Goal: Transaction & Acquisition: Purchase product/service

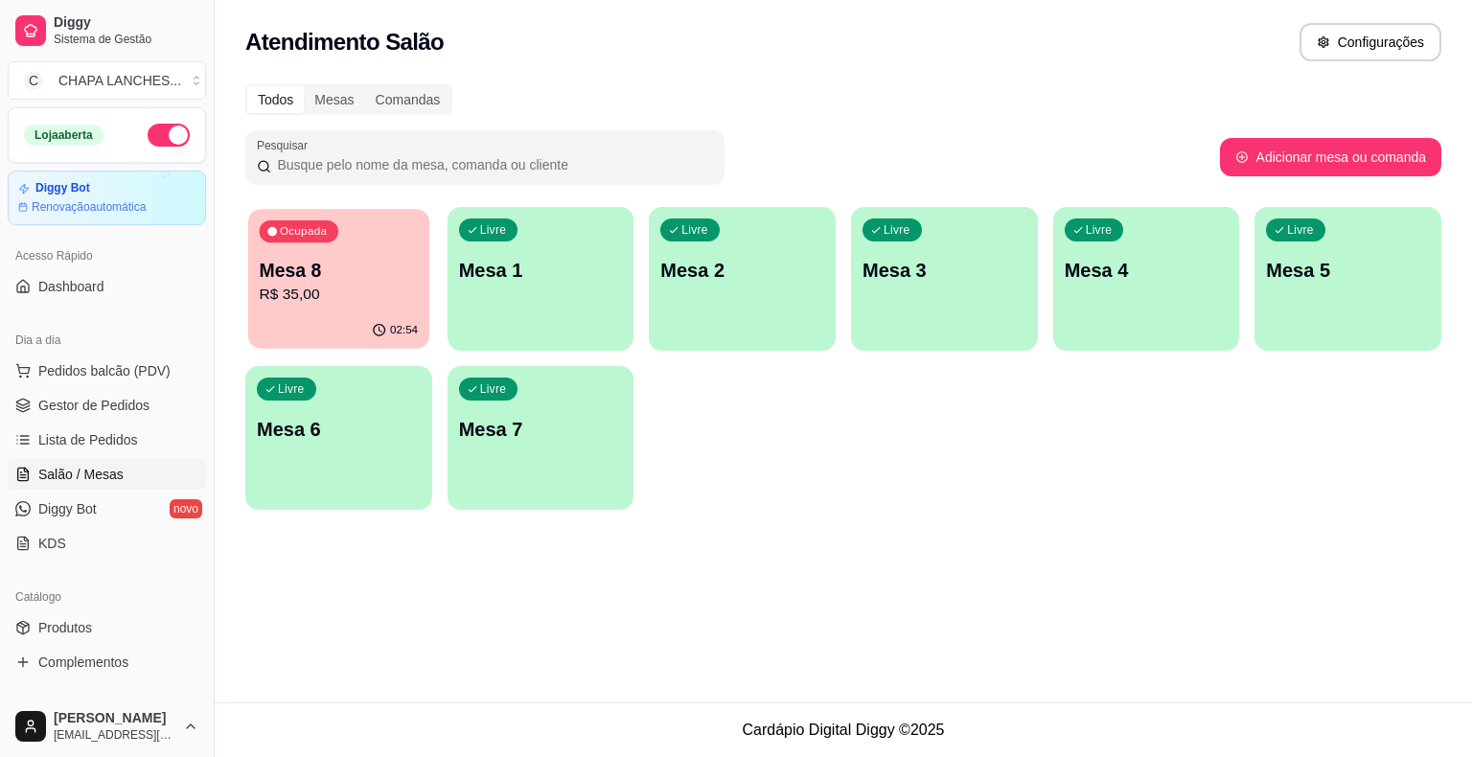
click at [391, 303] on p "R$ 35,00" at bounding box center [339, 295] width 159 height 22
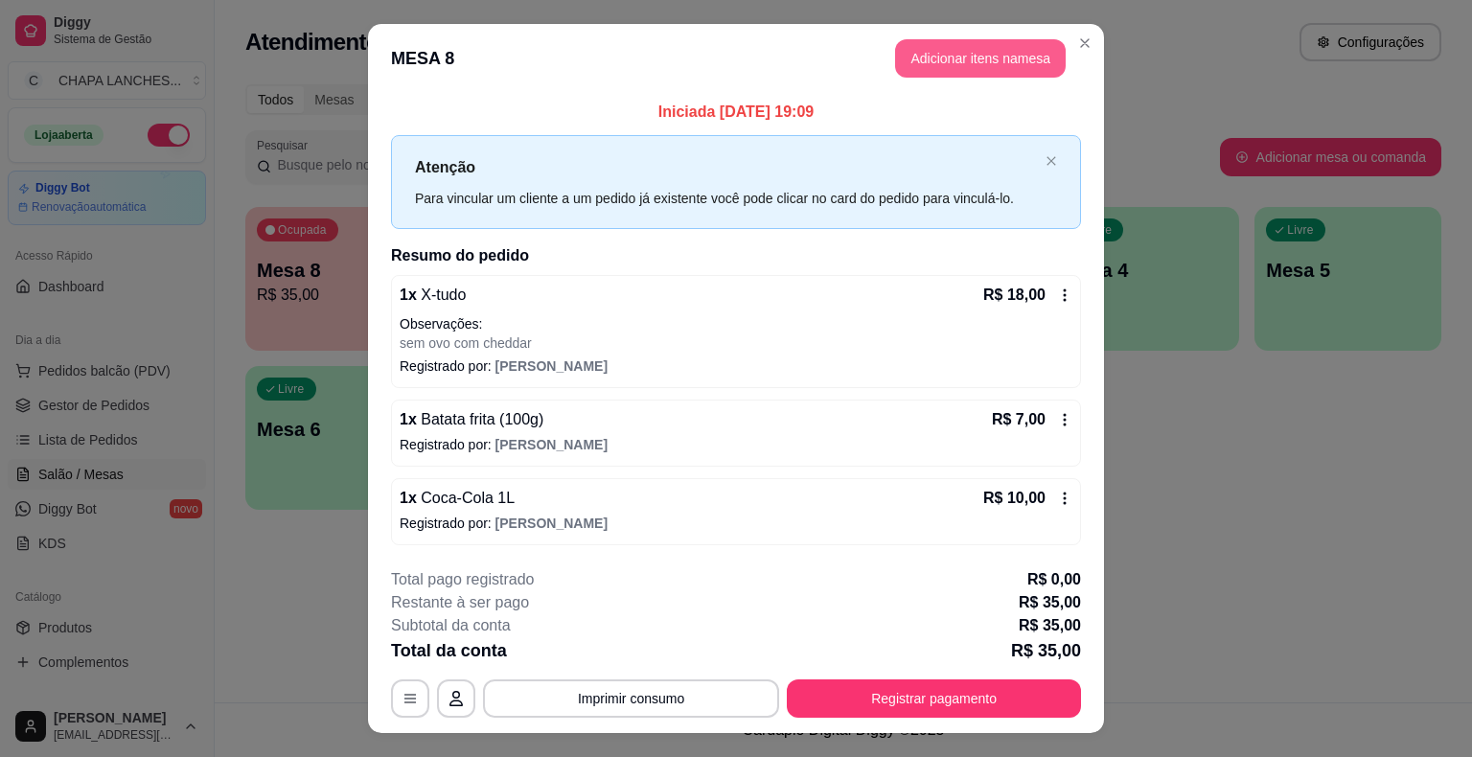
click at [948, 52] on button "Adicionar itens na mesa" at bounding box center [980, 58] width 171 height 38
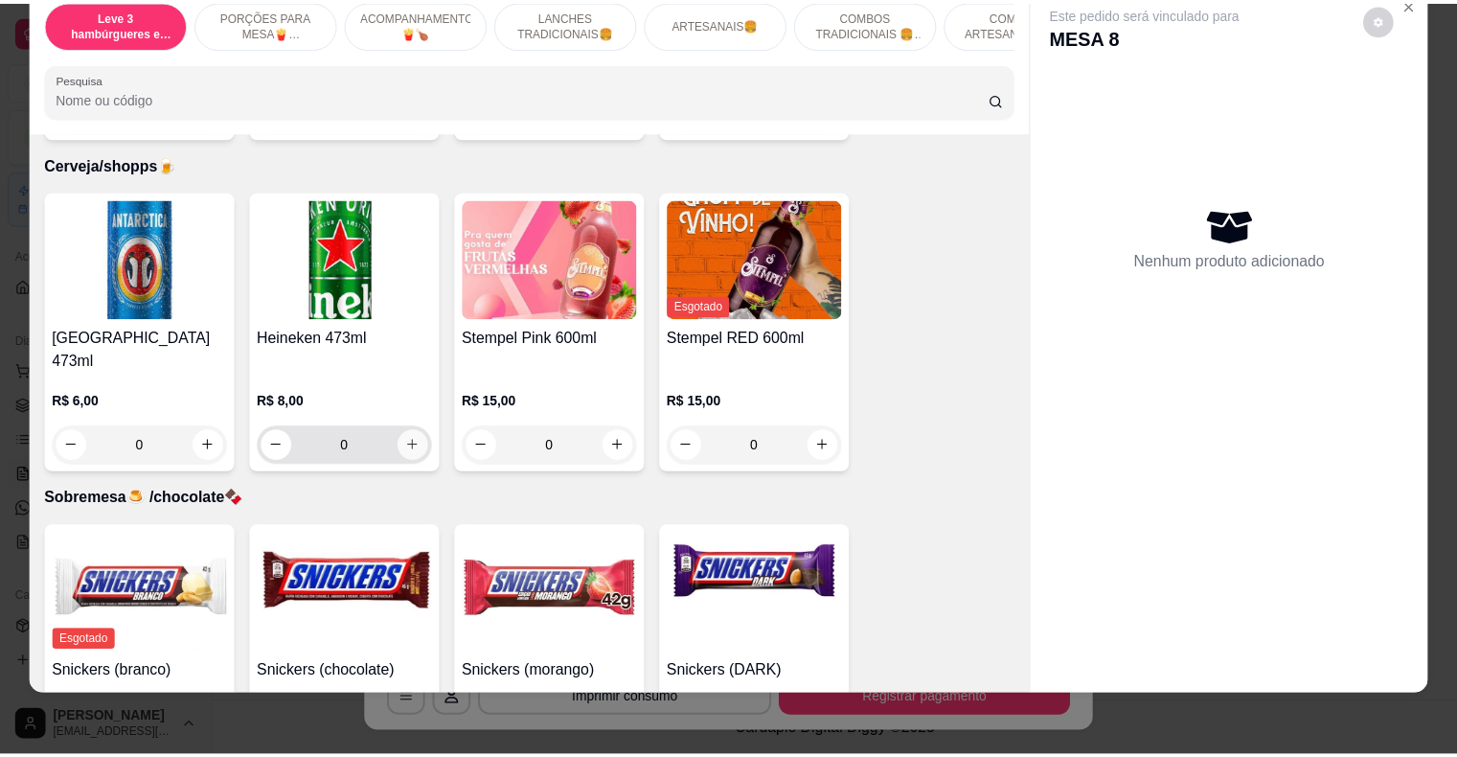
scroll to position [5441, 0]
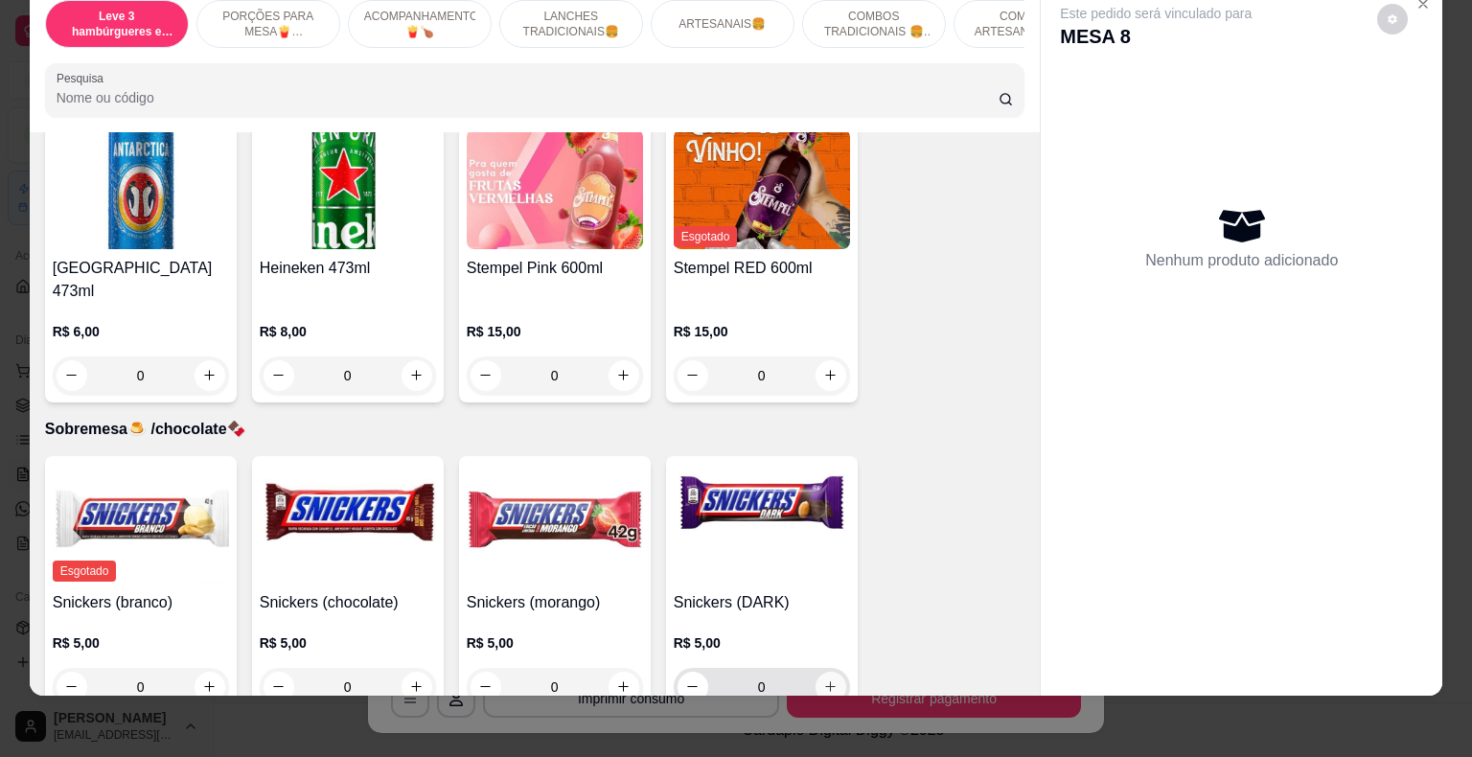
click at [823, 679] on icon "increase-product-quantity" at bounding box center [830, 686] width 14 height 14
type input "1"
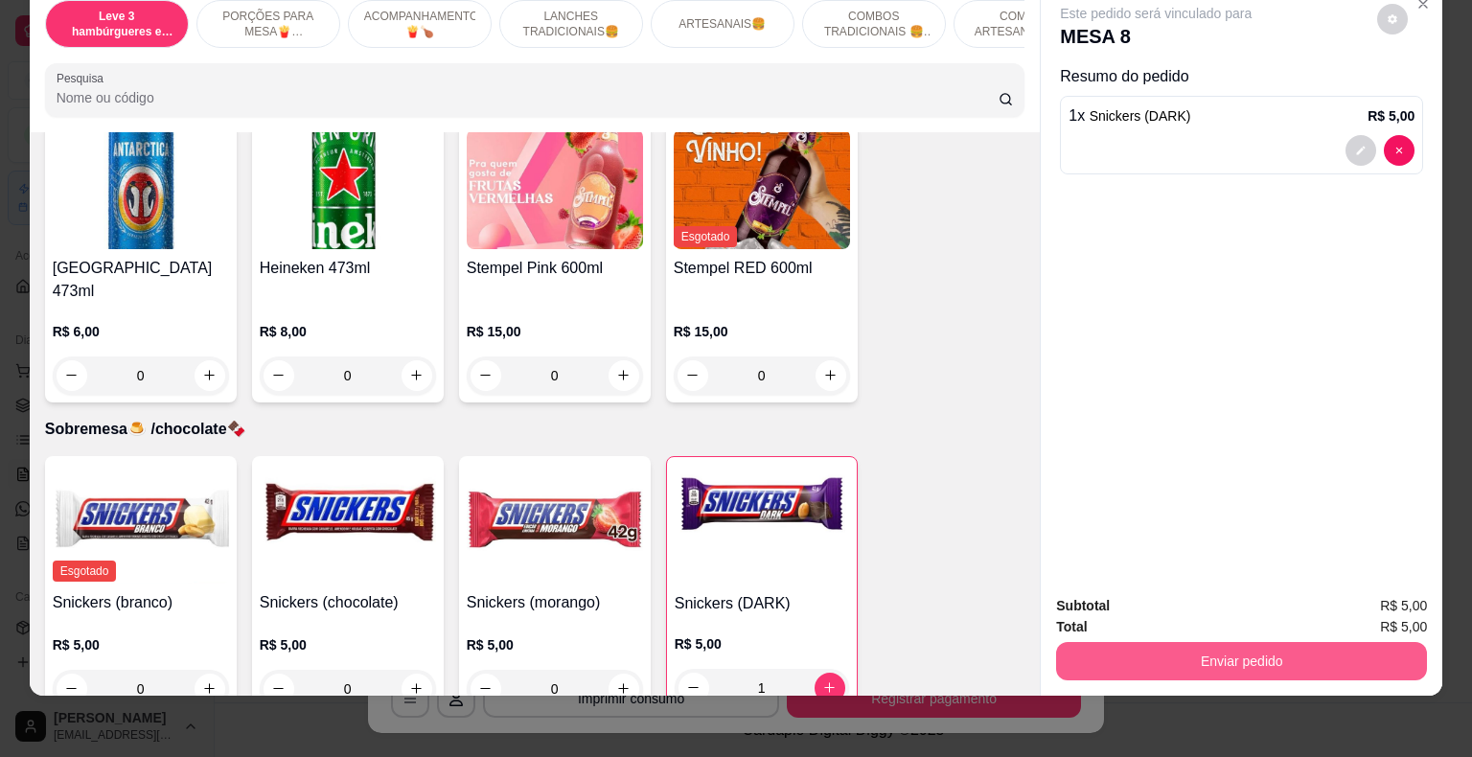
click at [1154, 642] on button "Enviar pedido" at bounding box center [1241, 661] width 371 height 38
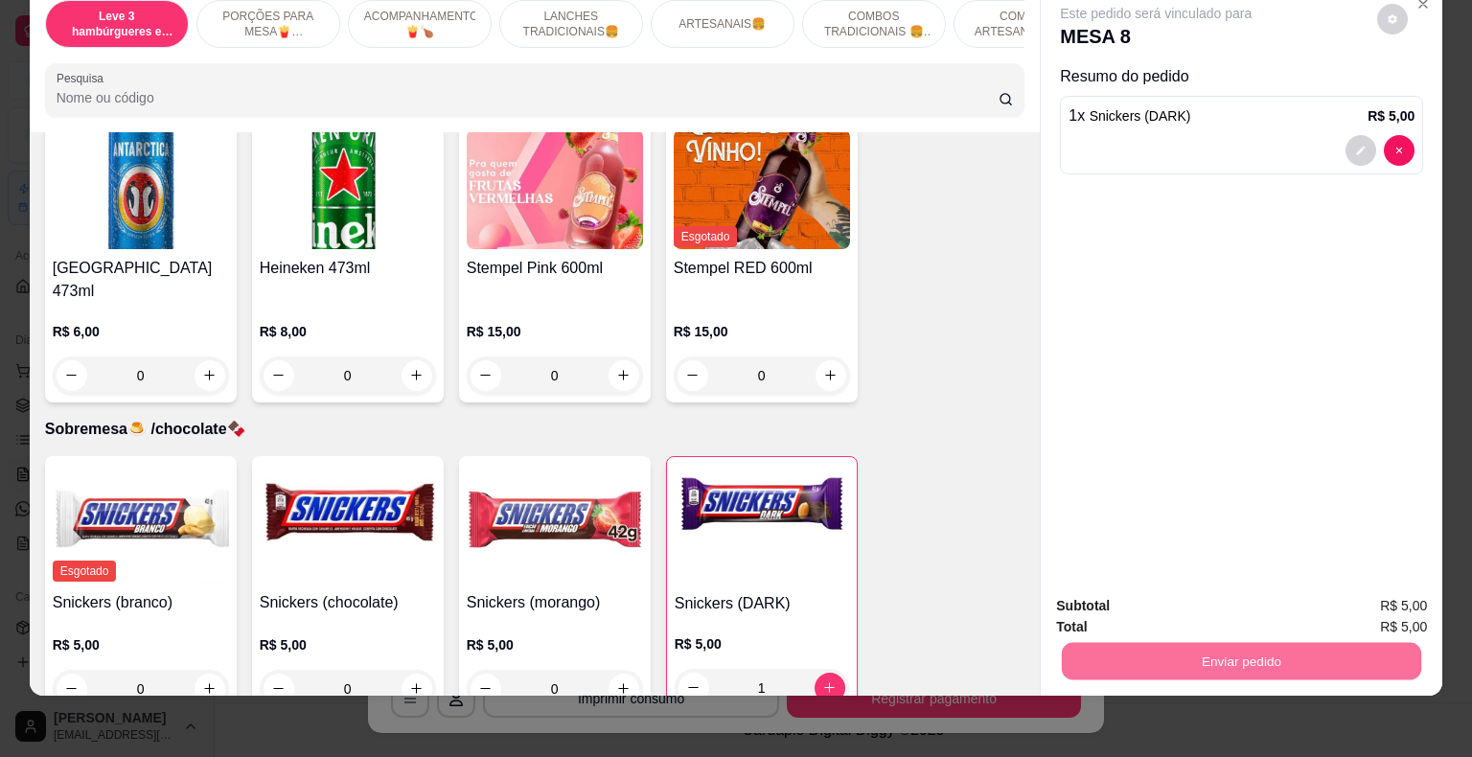
click at [1146, 595] on button "Não registrar e enviar pedido" at bounding box center [1177, 600] width 199 height 36
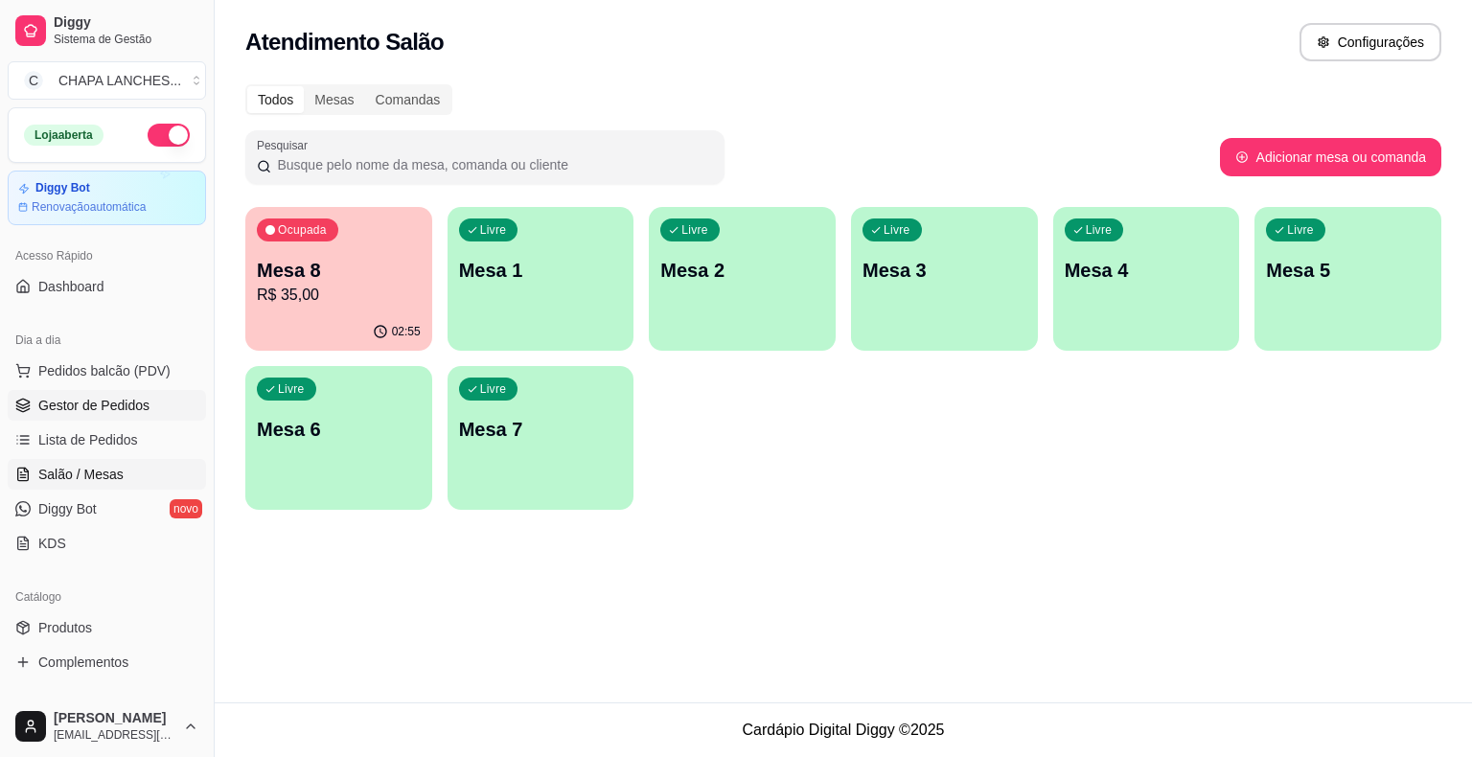
click at [129, 396] on span "Gestor de Pedidos" at bounding box center [93, 405] width 111 height 19
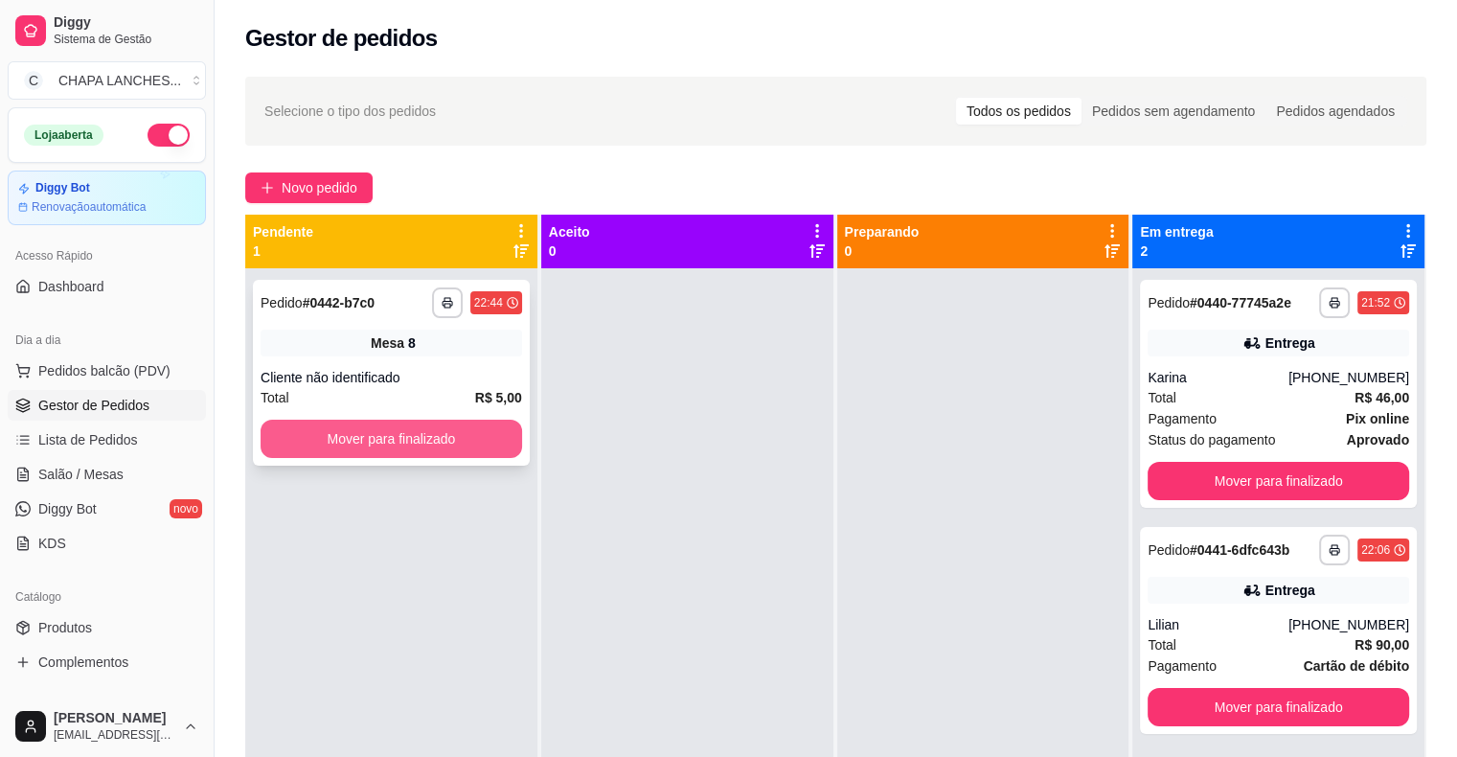
click at [459, 428] on button "Mover para finalizado" at bounding box center [392, 439] width 262 height 38
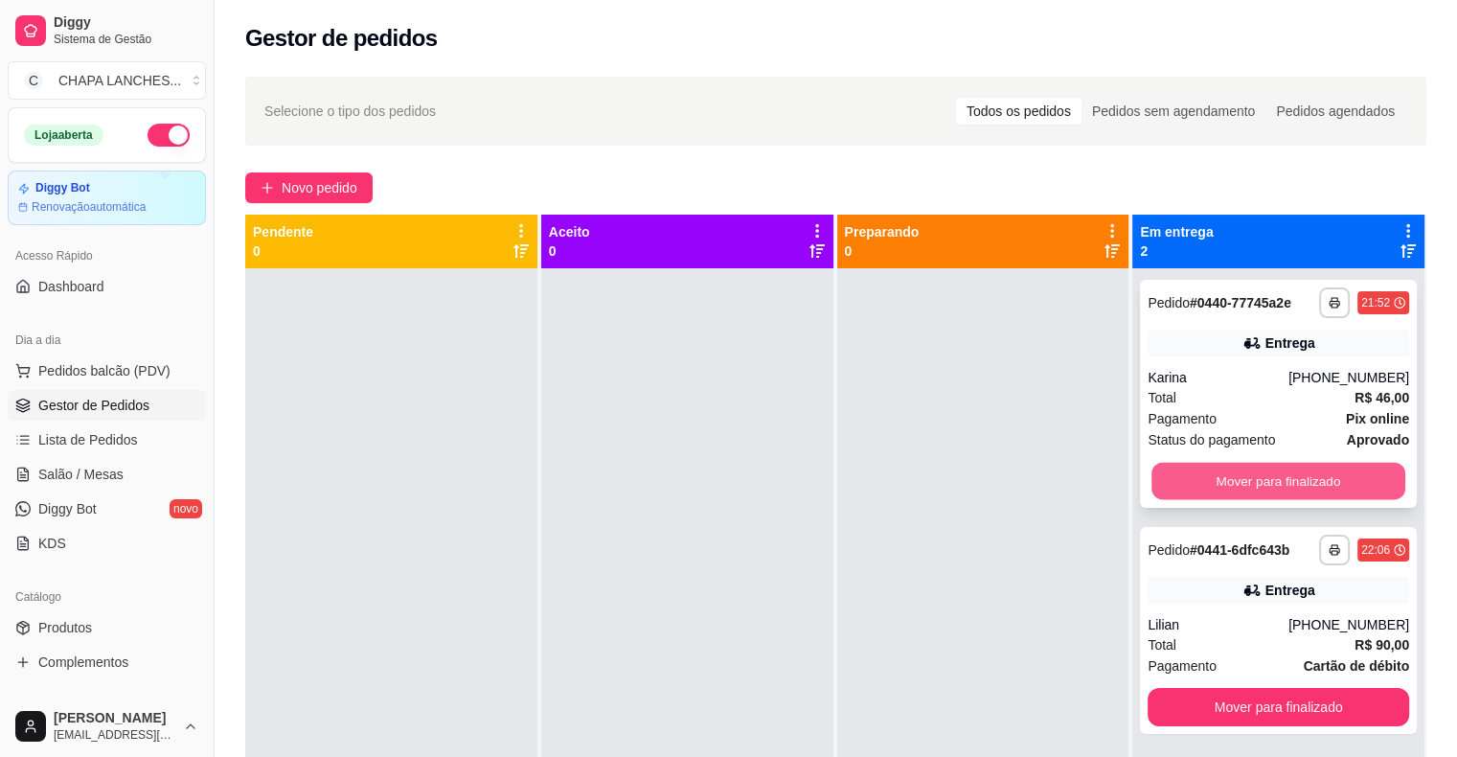
click at [1221, 485] on button "Mover para finalizado" at bounding box center [1279, 481] width 254 height 37
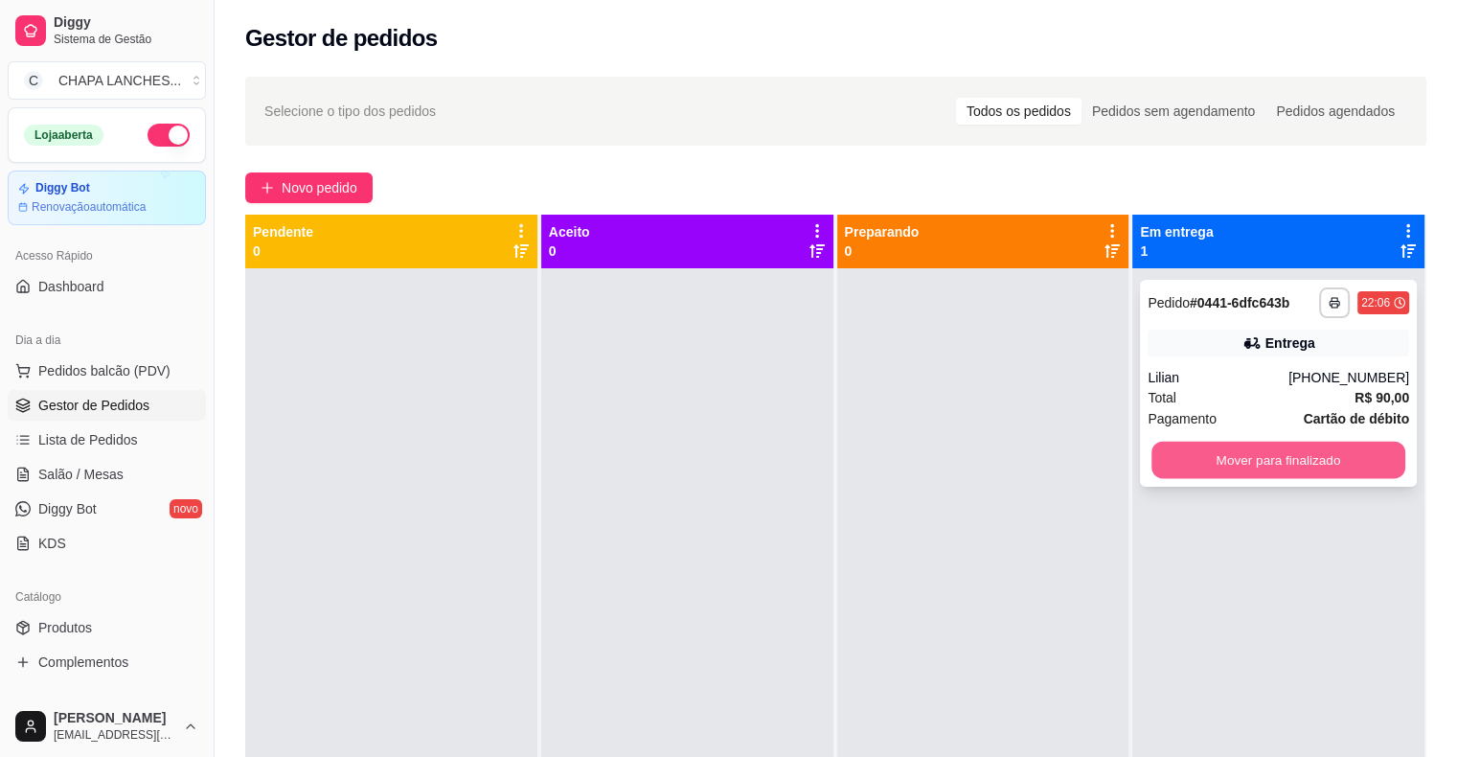
click at [1215, 464] on button "Mover para finalizado" at bounding box center [1279, 460] width 254 height 37
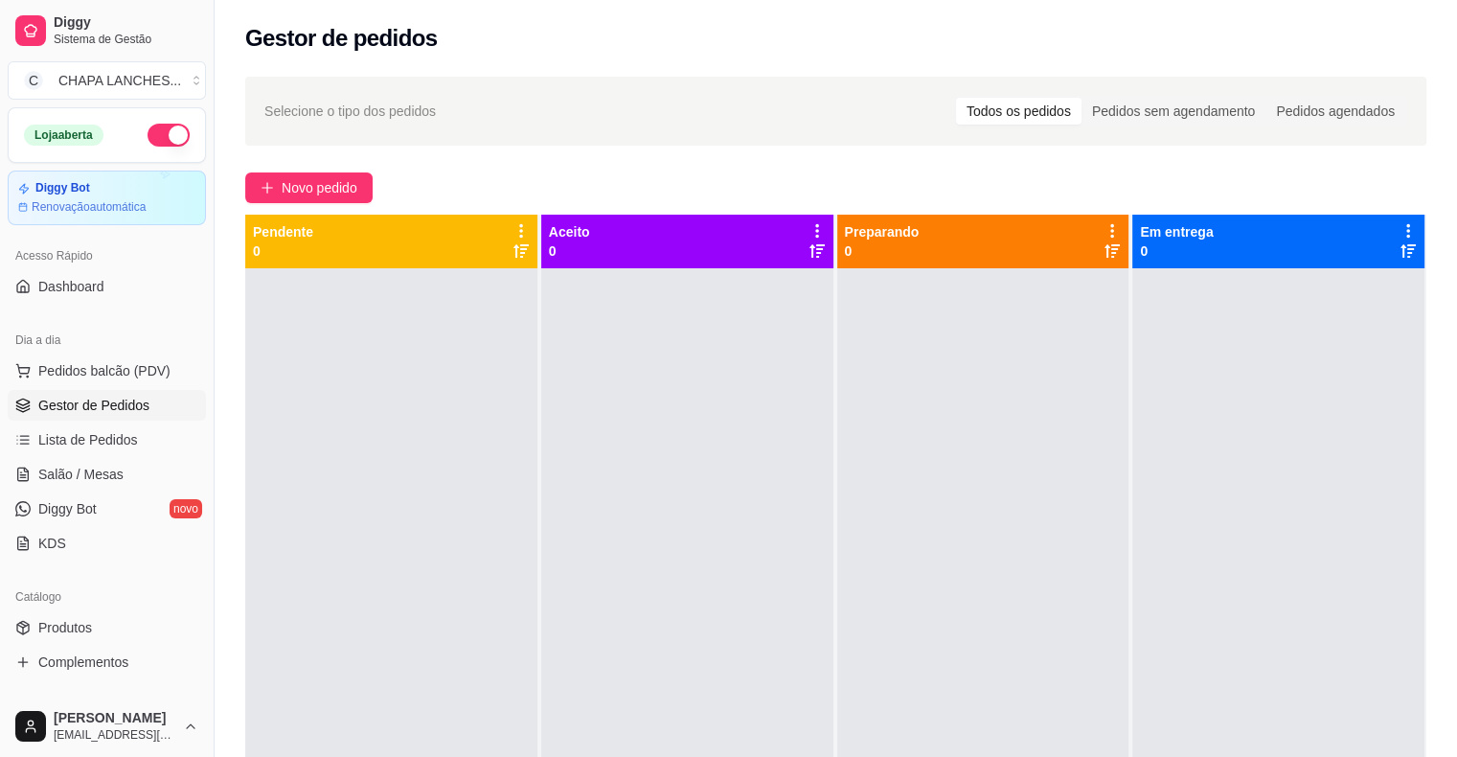
click at [160, 132] on button "button" at bounding box center [169, 135] width 42 height 23
